Goal: Find specific page/section: Find specific page/section

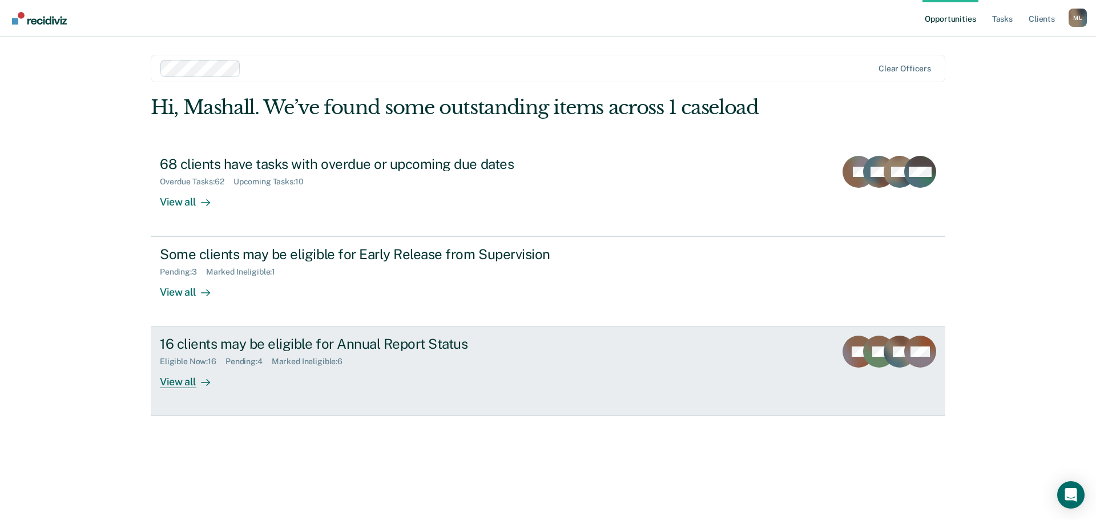
click at [183, 379] on div "View all" at bounding box center [192, 378] width 64 height 22
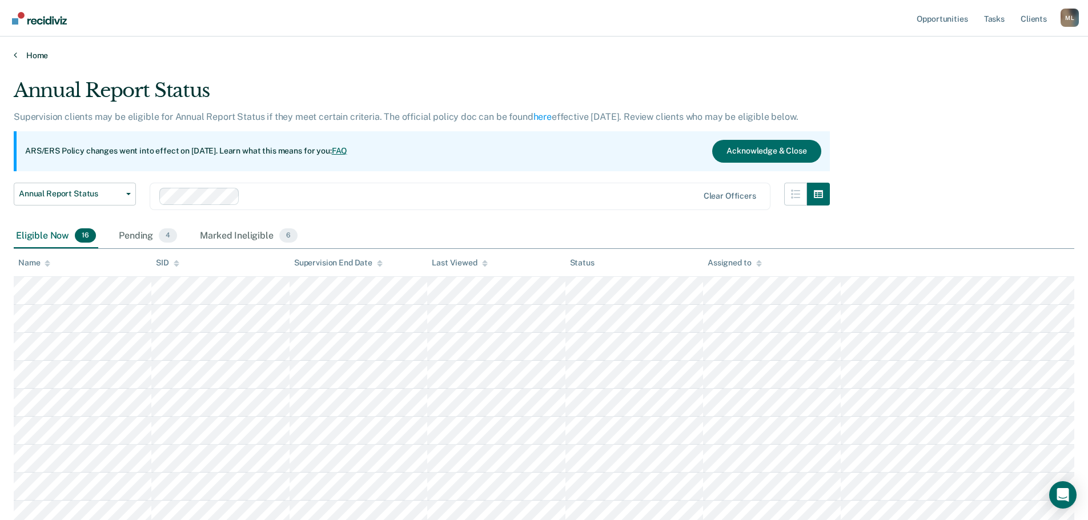
click at [38, 54] on link "Home" at bounding box center [544, 55] width 1060 height 10
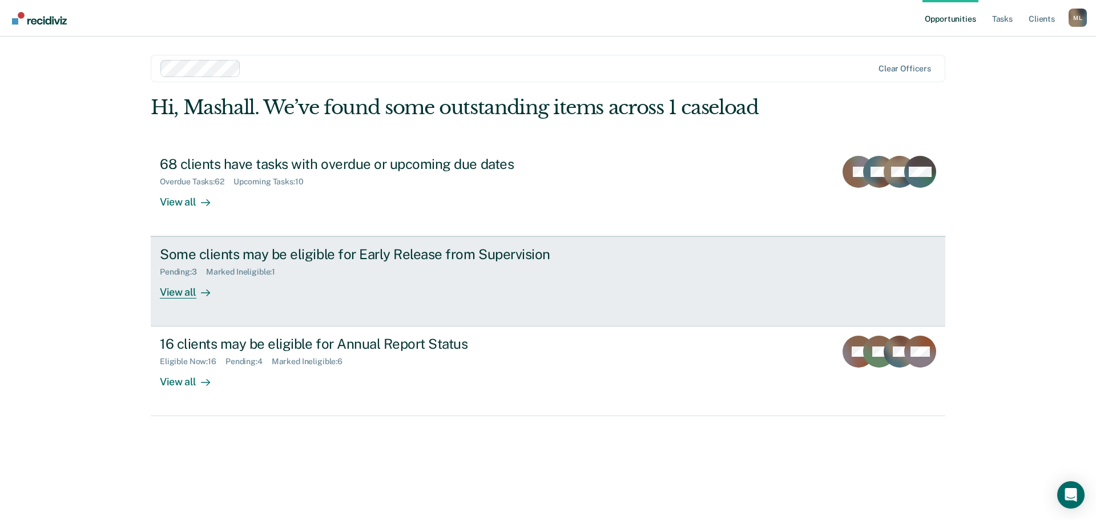
click at [193, 294] on div "View all" at bounding box center [192, 288] width 64 height 22
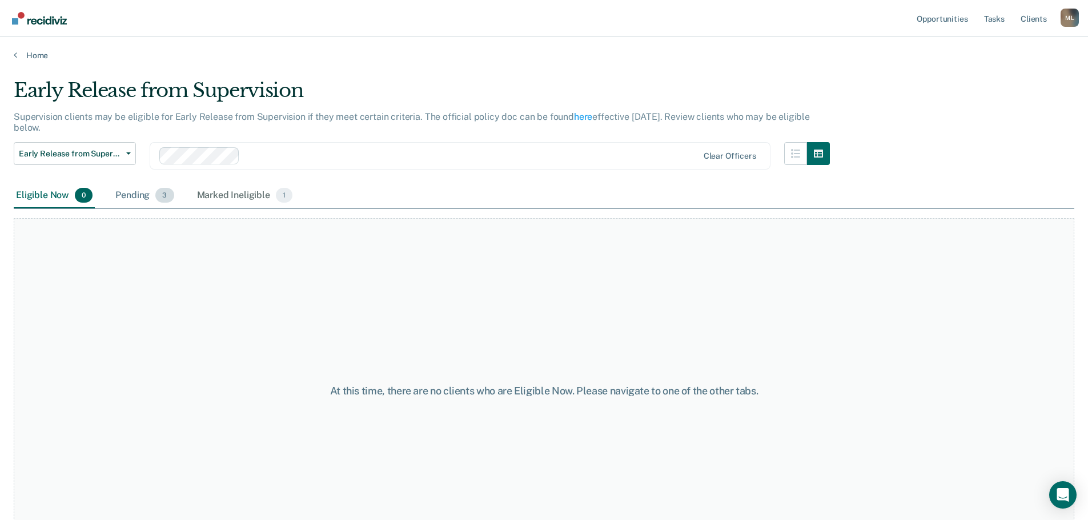
click at [132, 191] on div "Pending 3" at bounding box center [144, 195] width 63 height 25
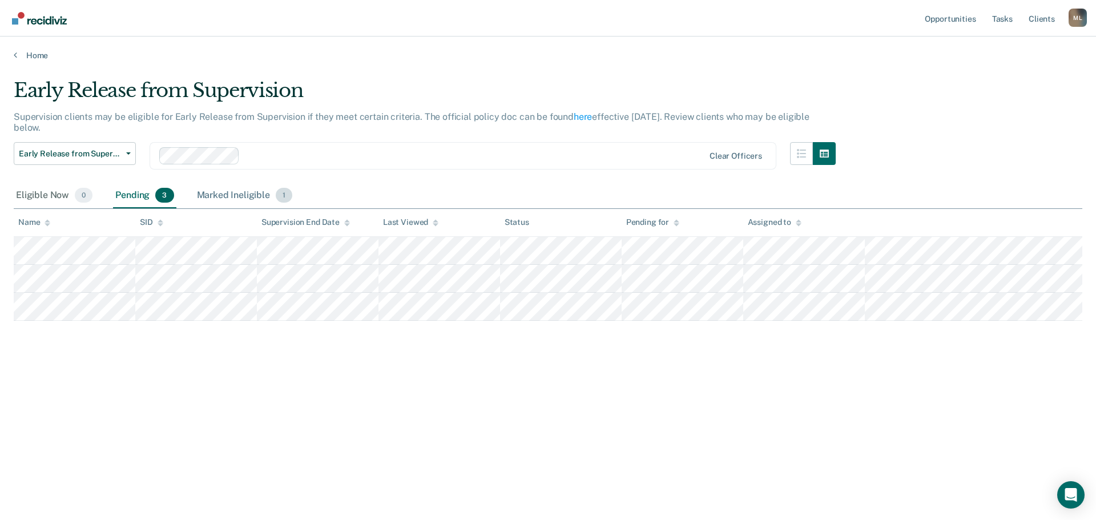
click at [235, 199] on div "Marked Ineligible 1" at bounding box center [245, 195] width 101 height 25
